Goal: Transaction & Acquisition: Purchase product/service

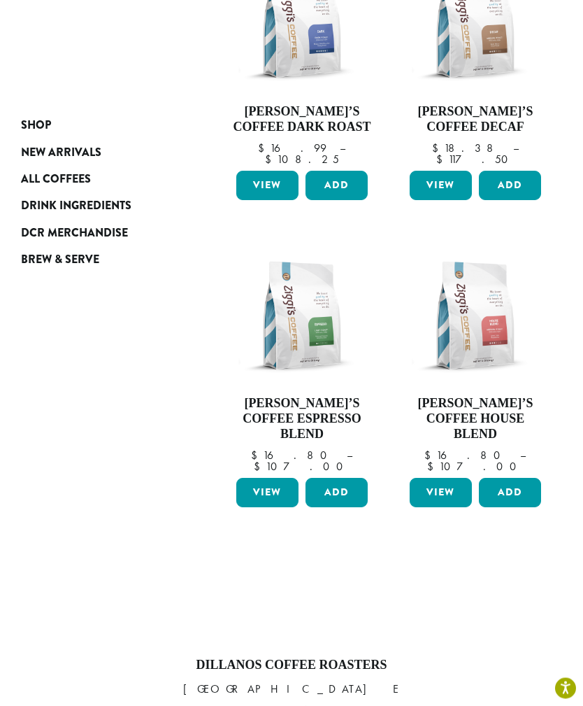
scroll to position [327, 0]
click at [57, 259] on span "Brew & Serve" at bounding box center [60, 259] width 78 height 17
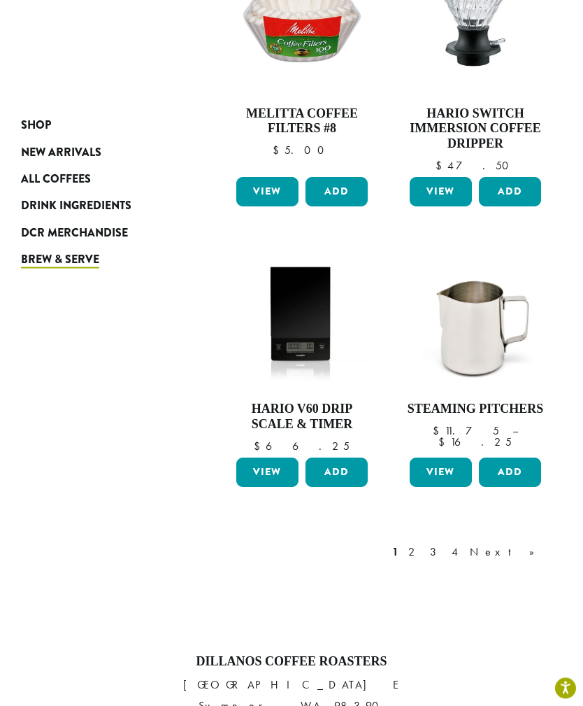
scroll to position [1493, 0]
click at [423, 544] on link "2" at bounding box center [414, 552] width 17 height 17
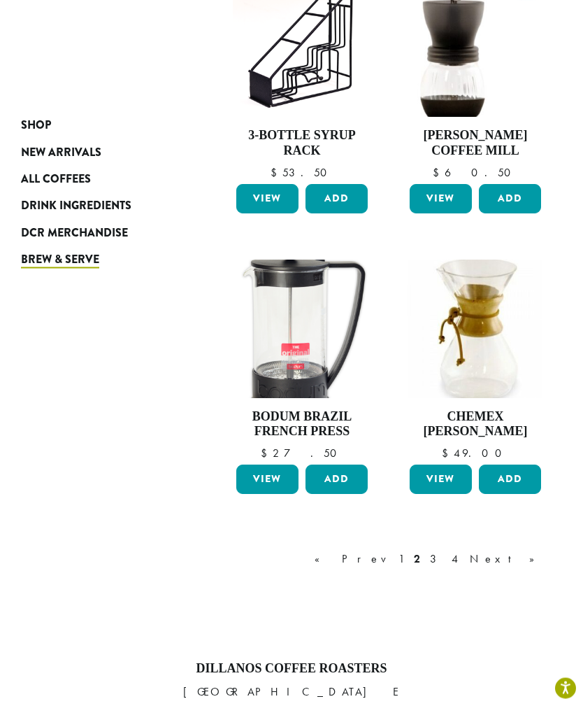
scroll to position [1440, 0]
click at [445, 551] on link "3" at bounding box center [435, 559] width 17 height 17
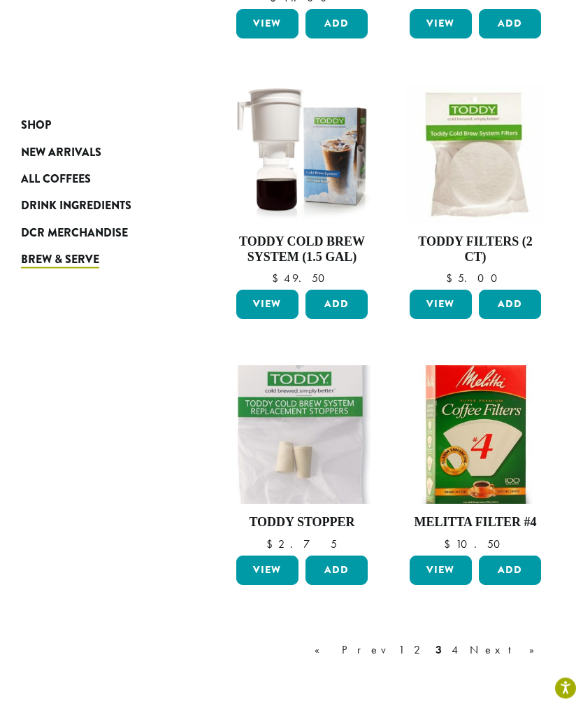
scroll to position [1320, 0]
click at [463, 642] on link "4" at bounding box center [456, 650] width 14 height 17
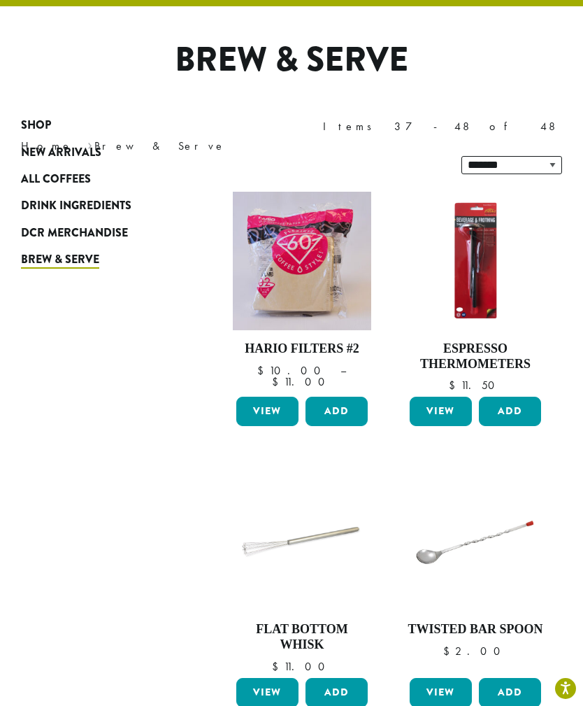
scroll to position [85, 0]
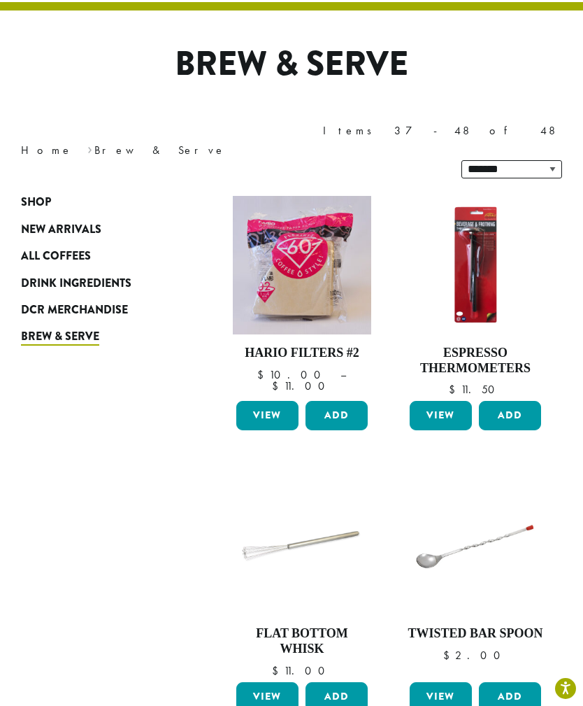
click at [66, 248] on span "All Coffees" at bounding box center [56, 256] width 70 height 17
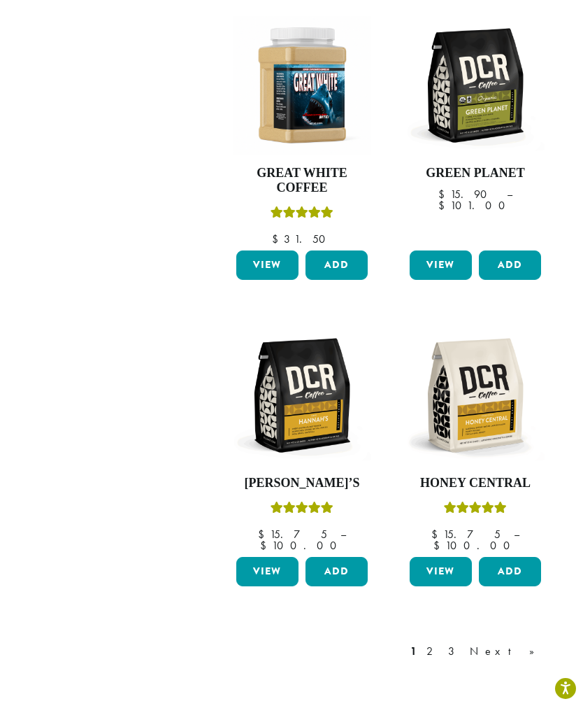
scroll to position [1534, 0]
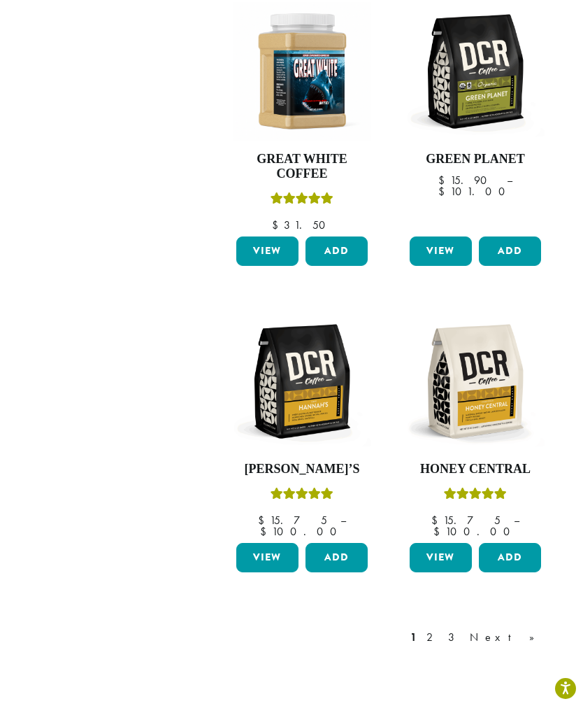
click at [441, 629] on link "2" at bounding box center [432, 637] width 17 height 17
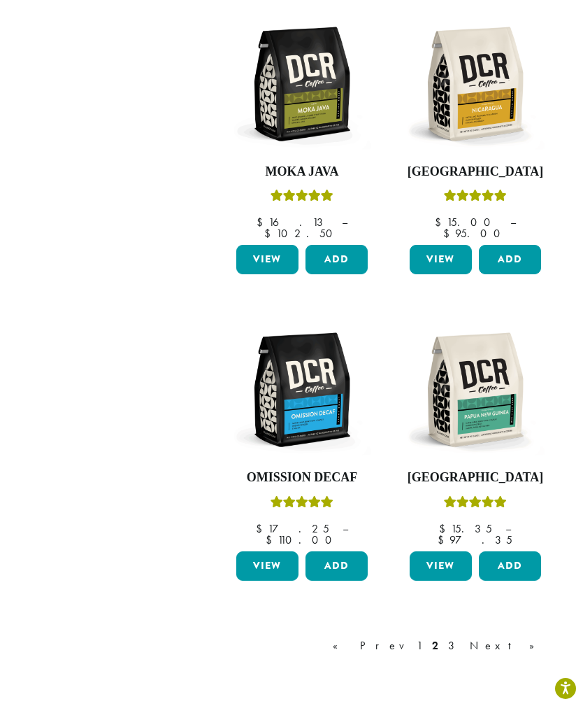
scroll to position [1538, 0]
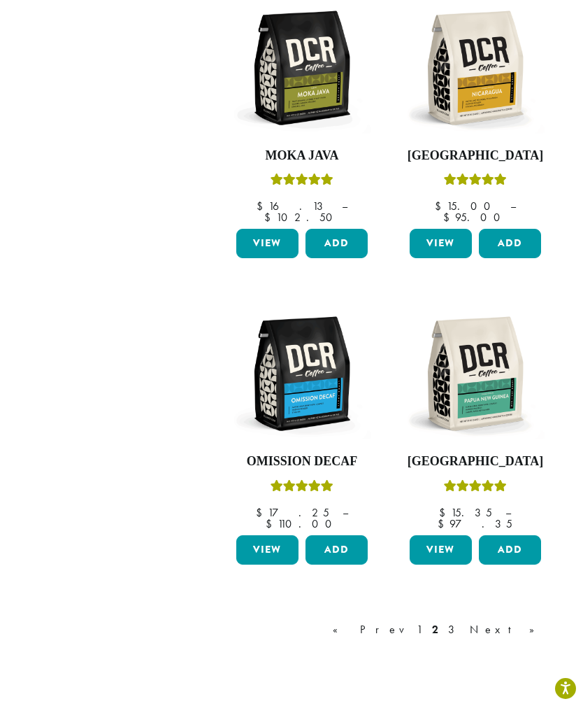
click at [509, 621] on div "« Prev 1 2 3 Next »" at bounding box center [441, 629] width 222 height 17
click at [463, 621] on link "3" at bounding box center [454, 629] width 17 height 17
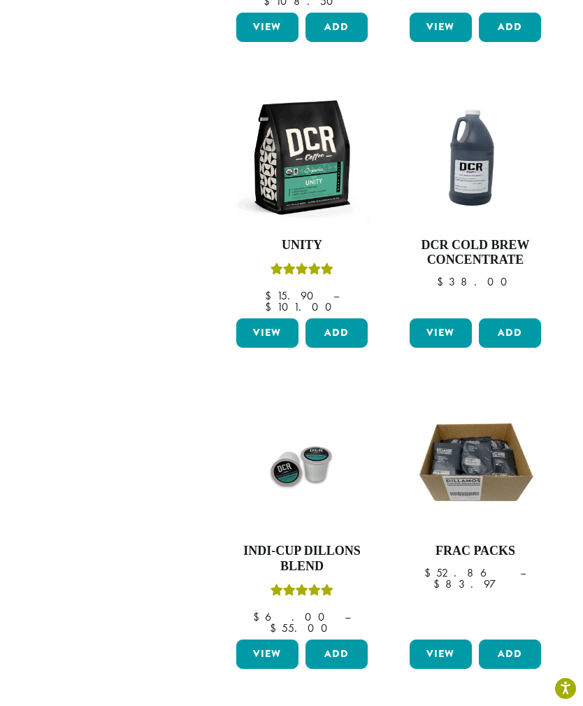
scroll to position [1414, 0]
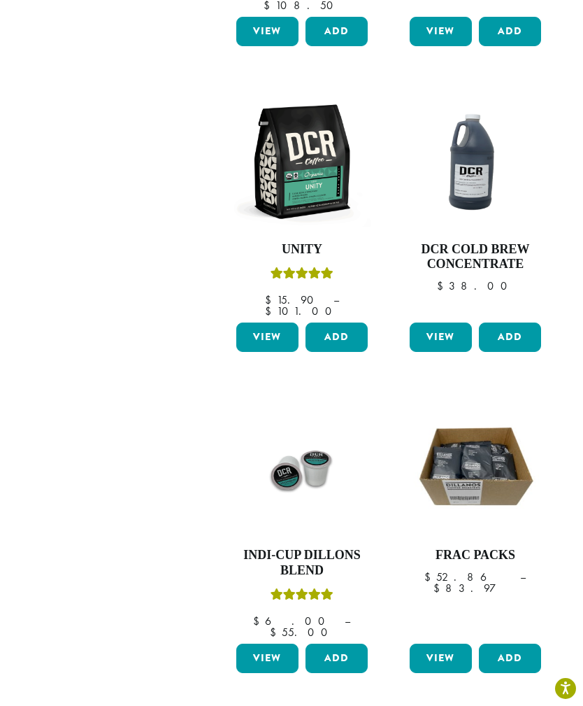
click at [265, 644] on link "View" at bounding box center [267, 658] width 62 height 29
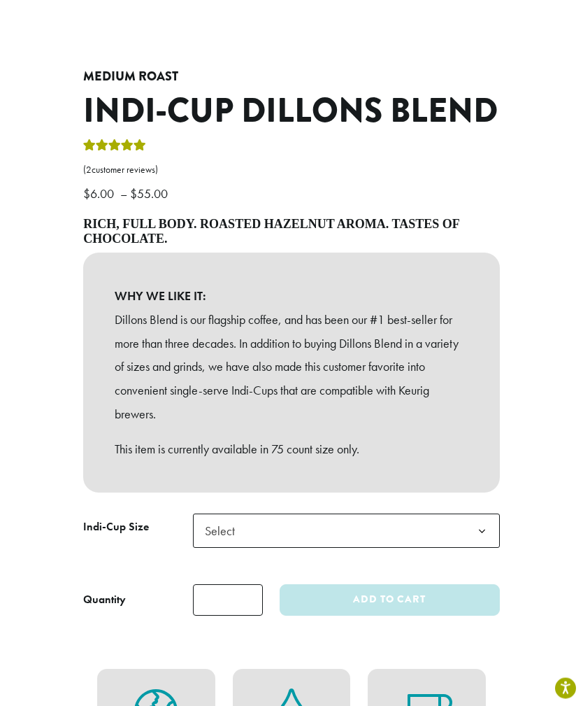
scroll to position [390, 0]
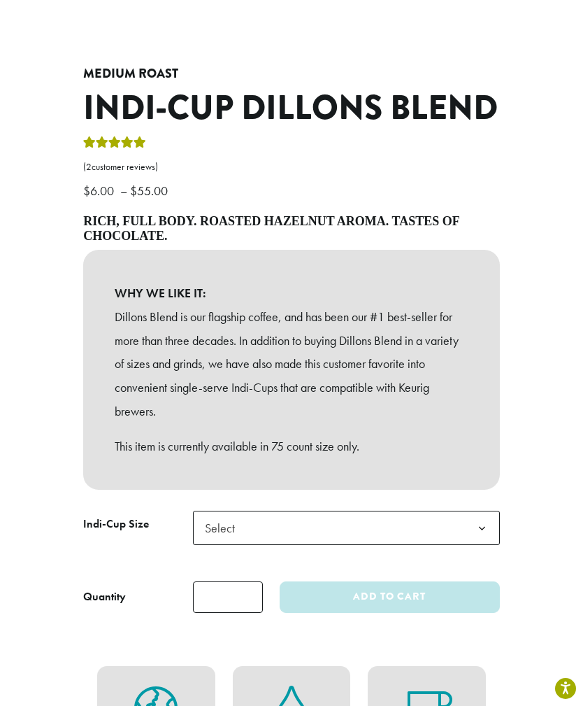
click at [485, 513] on b at bounding box center [482, 528] width 34 height 34
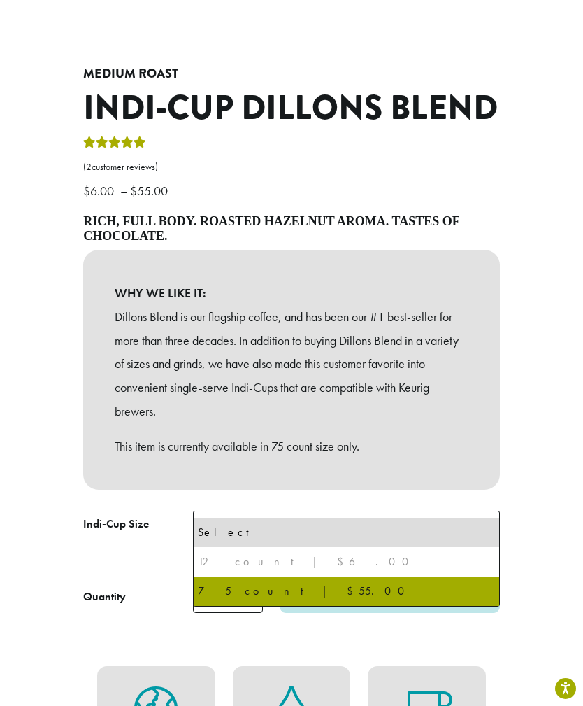
select select "********"
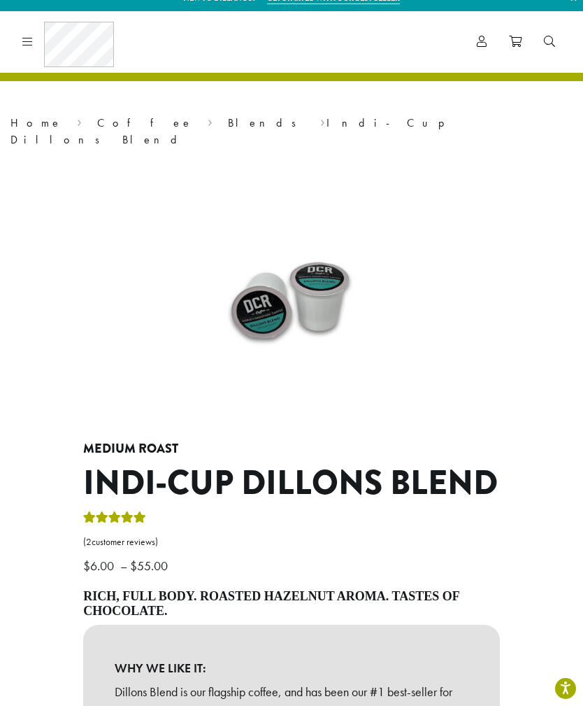
scroll to position [0, 0]
